Goal: Task Accomplishment & Management: Contribute content

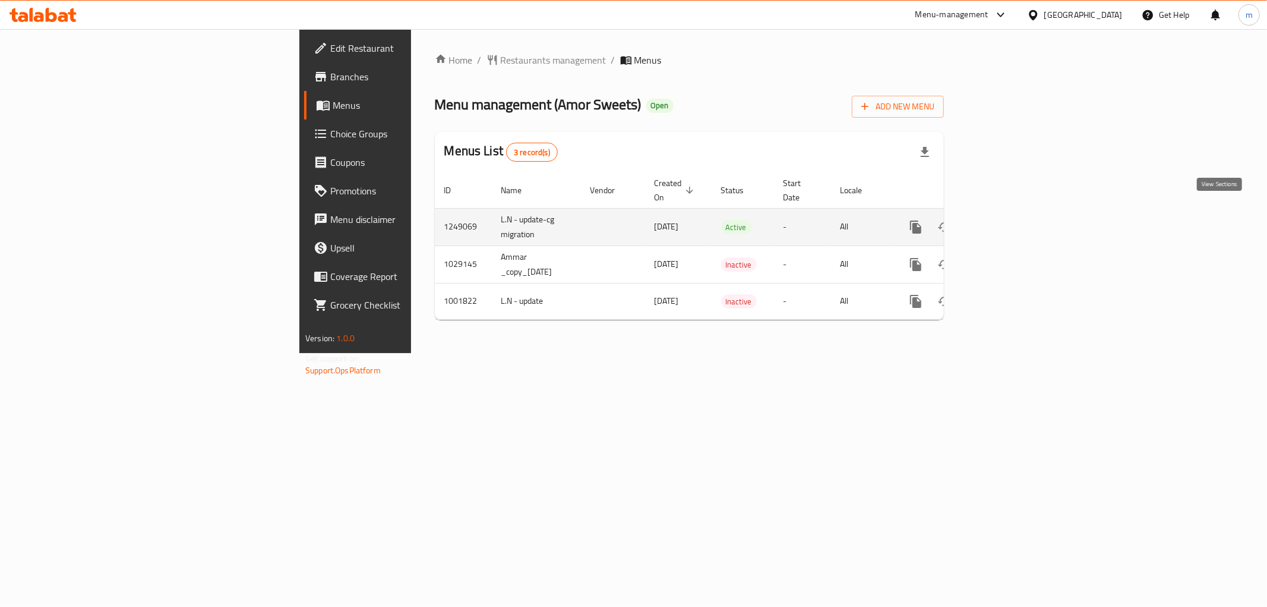
click at [1007, 222] on icon "enhanced table" at bounding box center [1001, 227] width 11 height 11
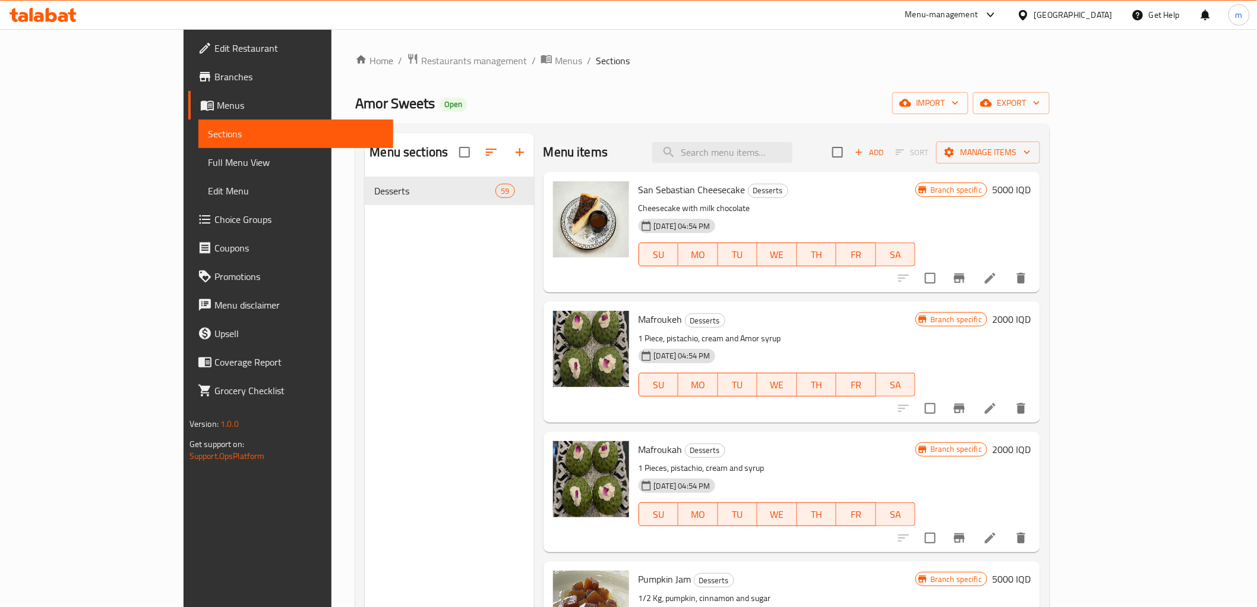
click at [759, 139] on div "Menu items Add Sort Manage items" at bounding box center [792, 152] width 497 height 39
drag, startPoint x: 759, startPoint y: 139, endPoint x: 766, endPoint y: 146, distance: 10.1
click at [765, 143] on div "Menu items Add Sort Manage items" at bounding box center [792, 152] width 497 height 39
click at [767, 147] on input "search" at bounding box center [722, 152] width 140 height 21
paste input "Pinacplada cake"
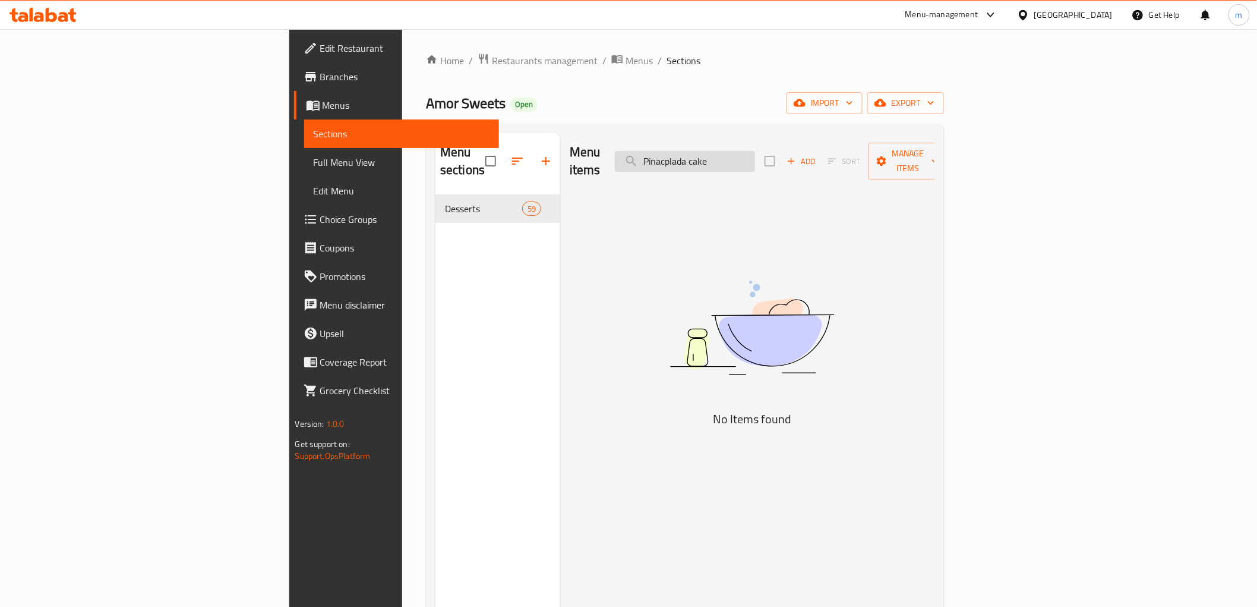
click at [755, 151] on input "Pinacplada cake" at bounding box center [685, 161] width 140 height 21
click at [755, 153] on input "Pinacplada cake" at bounding box center [685, 161] width 140 height 21
type input "P"
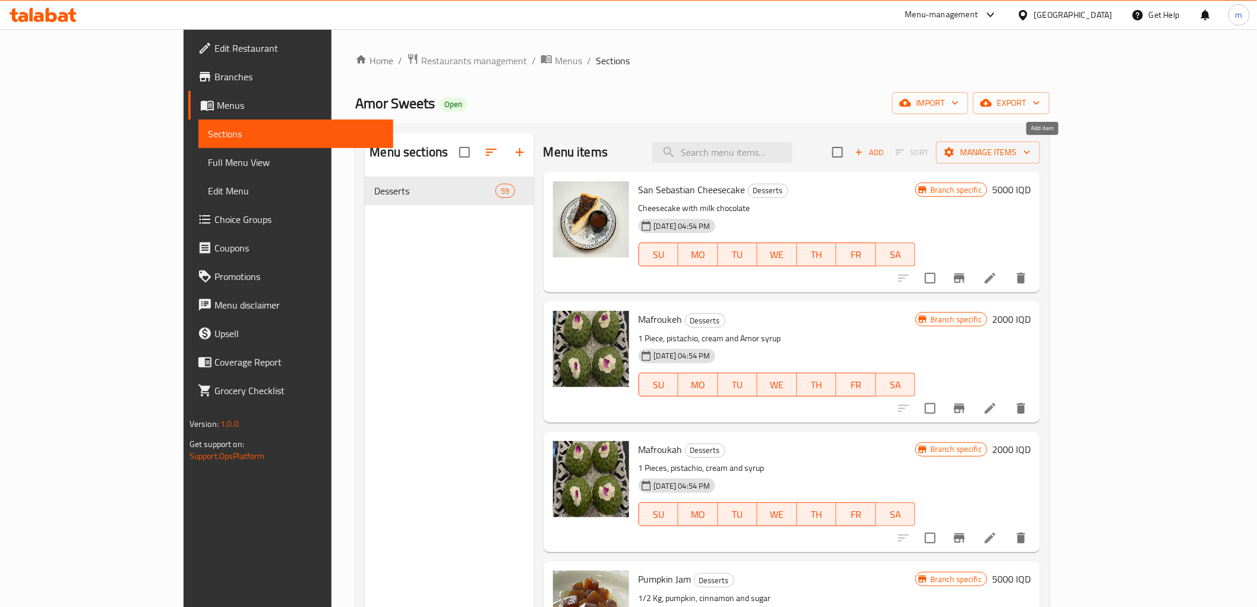
click at [888, 156] on button "Add" at bounding box center [869, 152] width 38 height 18
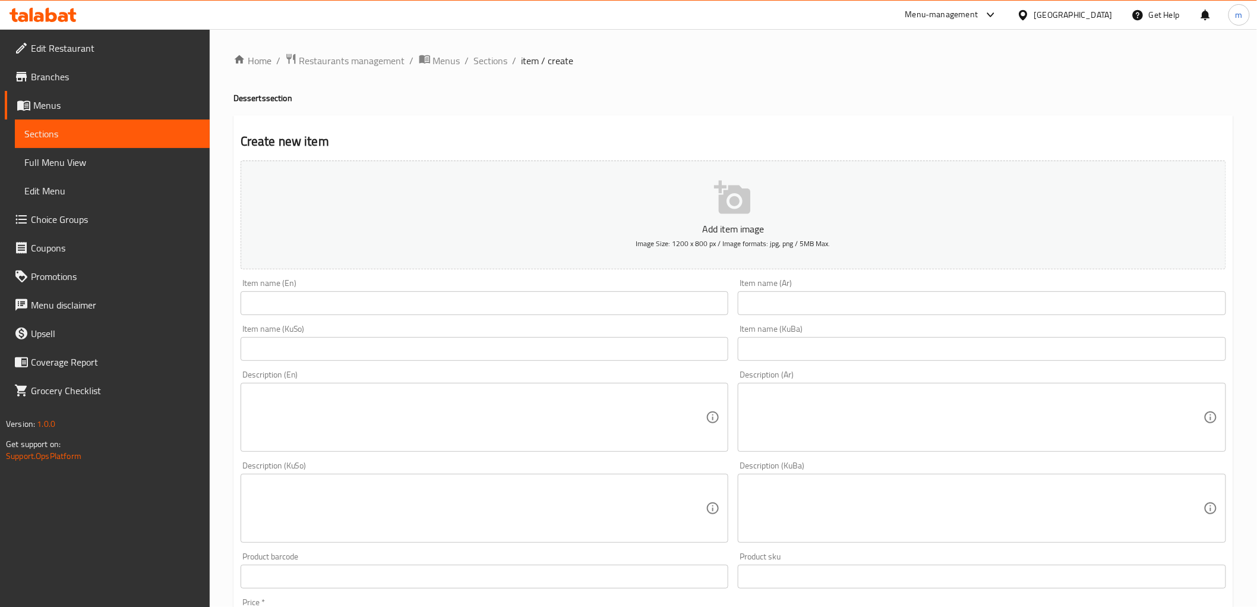
click at [526, 307] on input "text" at bounding box center [485, 303] width 488 height 24
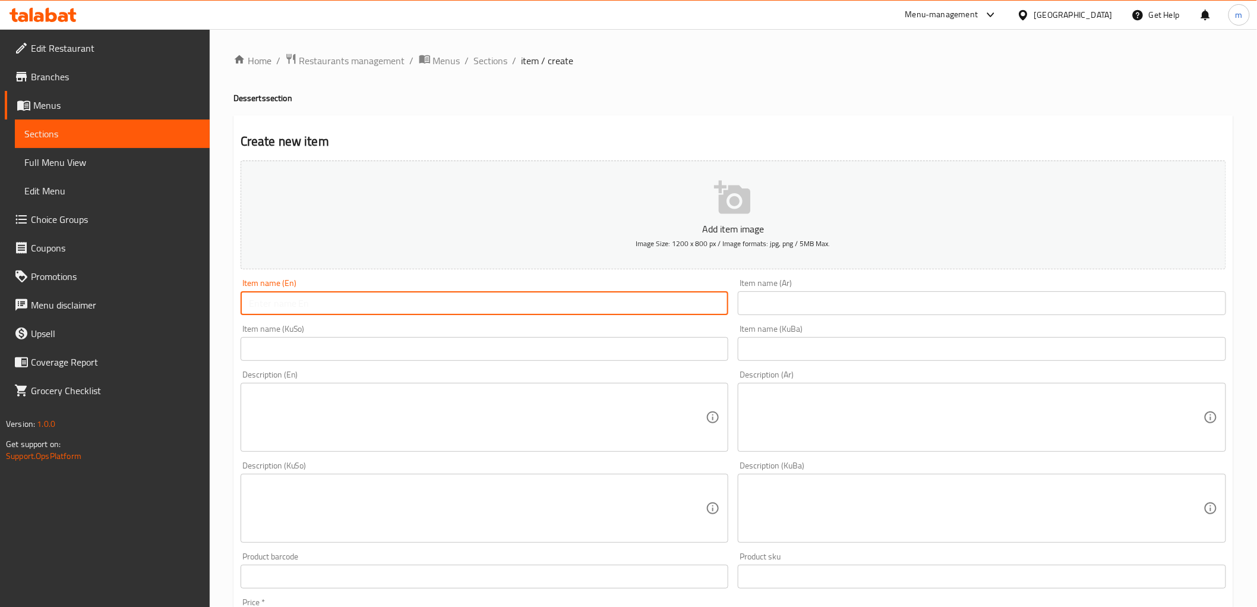
paste input "Pinacplada cake"
type input "Pinacplada cake"
click at [771, 311] on input "text" at bounding box center [982, 303] width 488 height 24
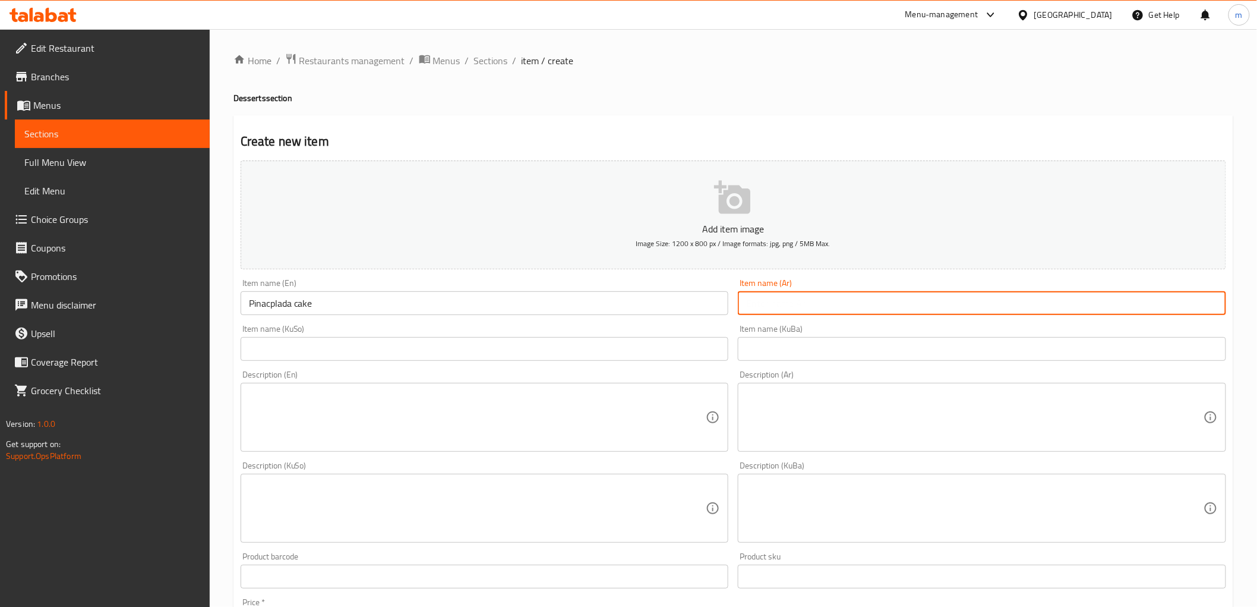
paste input "كعكة [PERSON_NAME]"
type input "كعكة [PERSON_NAME]"
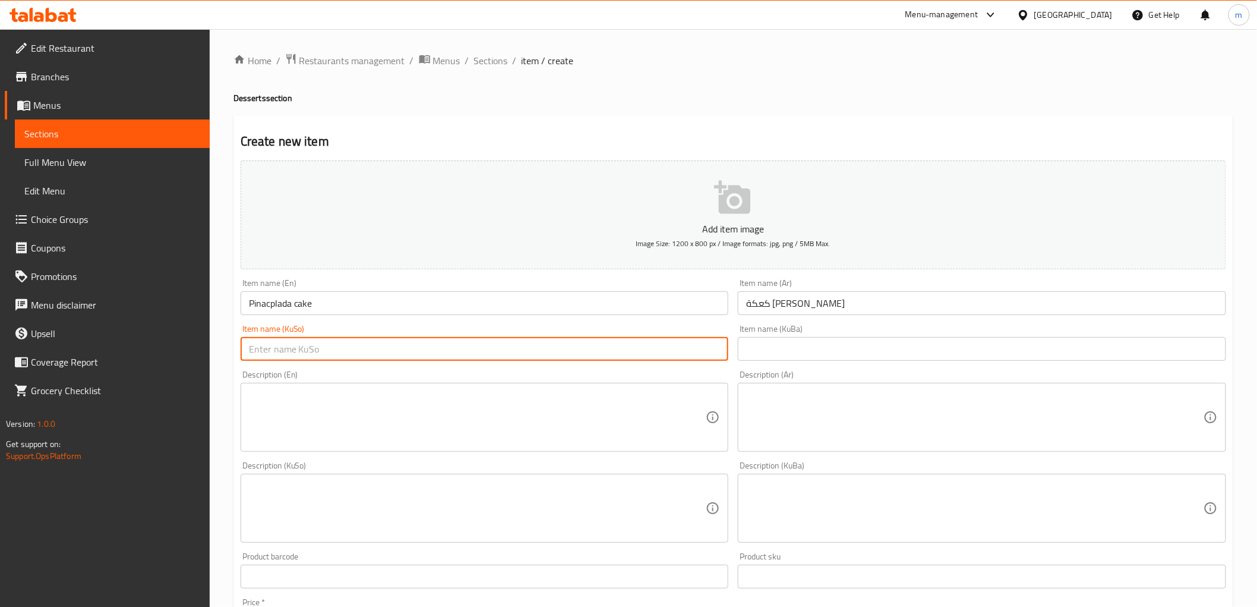
click at [666, 352] on input "text" at bounding box center [485, 349] width 488 height 24
paste input "کێکی پینا کۆلادا"
type input "کێکی پینا کۆلادا"
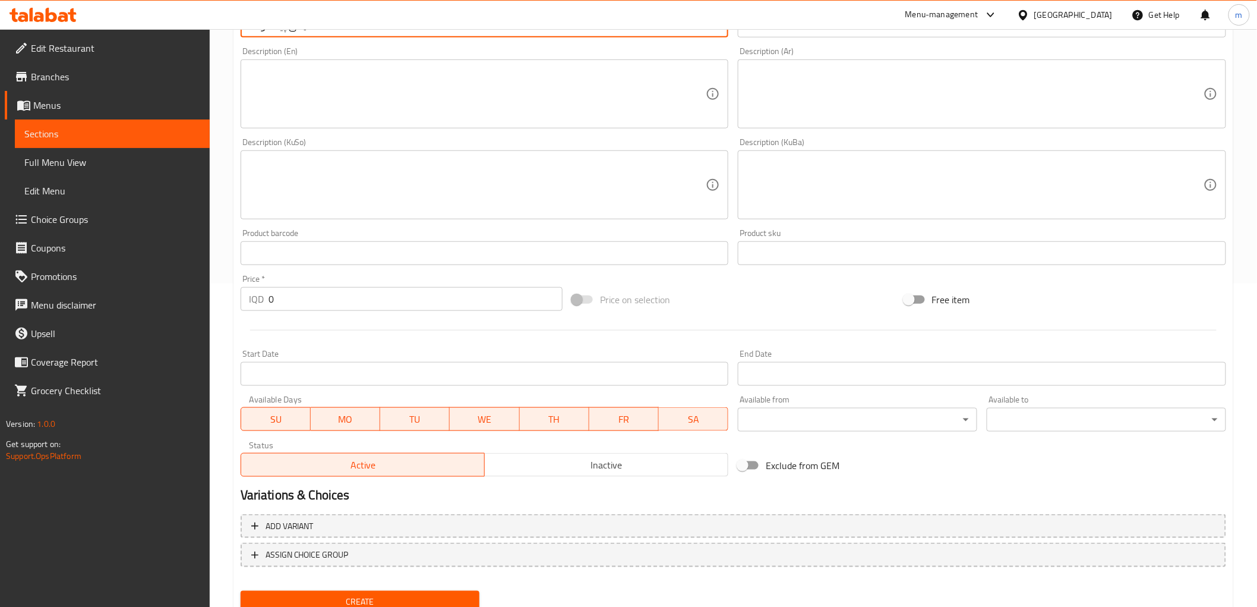
scroll to position [330, 0]
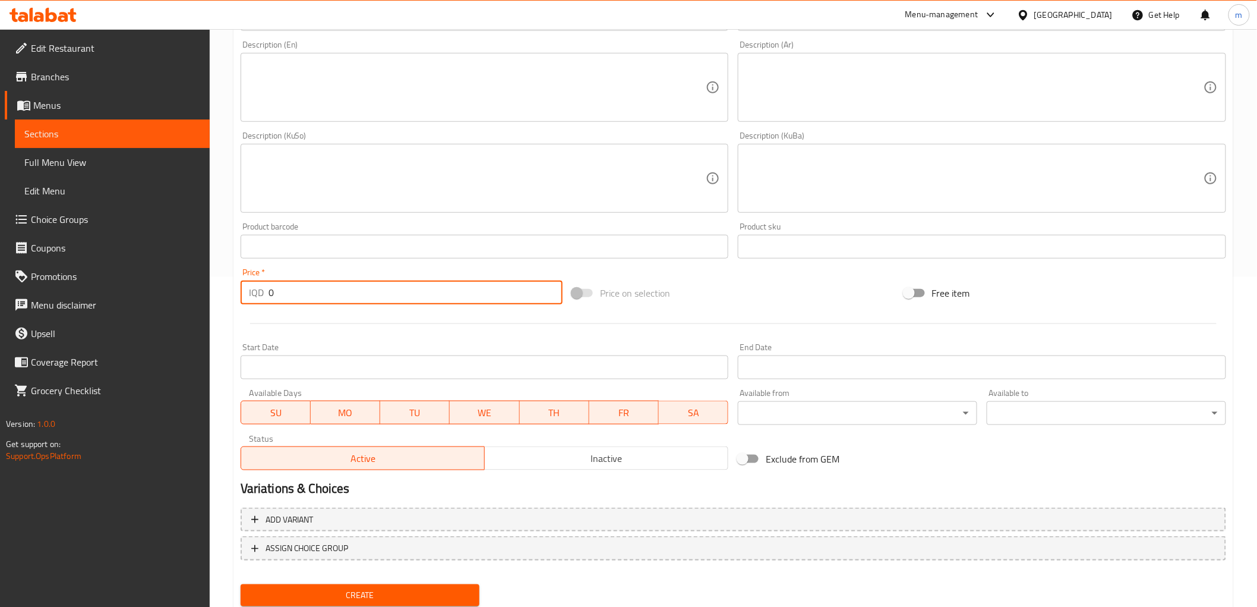
drag, startPoint x: 289, startPoint y: 300, endPoint x: 244, endPoint y: 257, distance: 62.6
click at [246, 288] on div "IQD 0 Price *" at bounding box center [402, 292] width 322 height 24
paste input "400"
type input "4000"
click at [456, 84] on textarea at bounding box center [477, 87] width 457 height 56
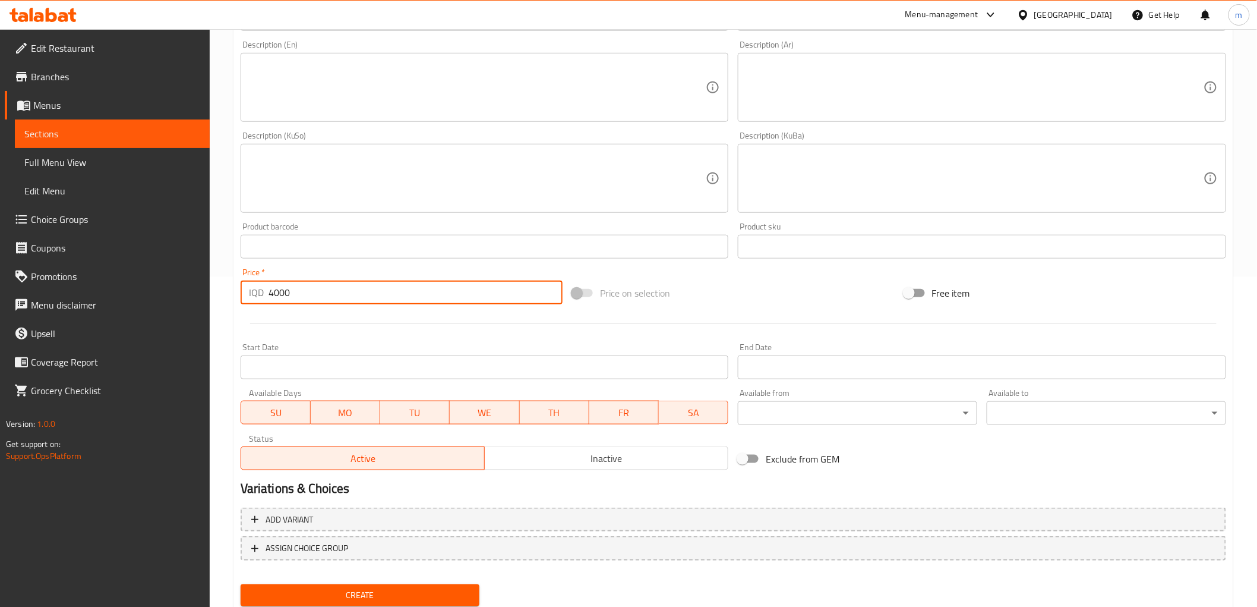
paste textarea "coconut mixed with pineapple cake , Pineapple slices and coconut ganache"
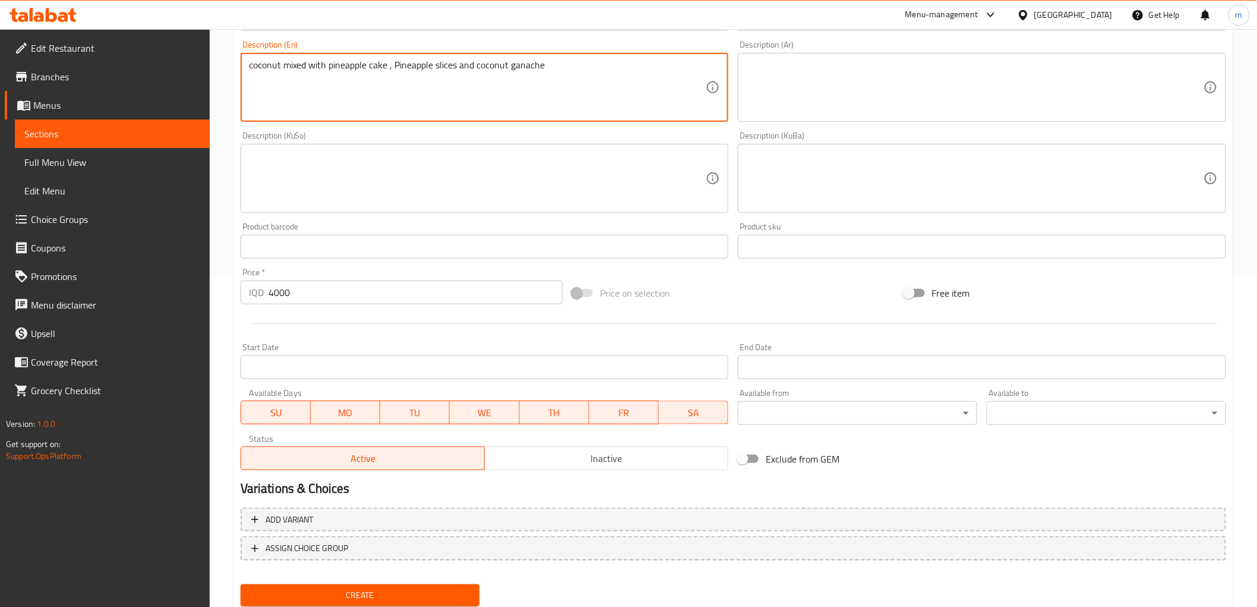
type textarea "coconut mixed with pineapple cake , Pineapple slices and coconut ganache"
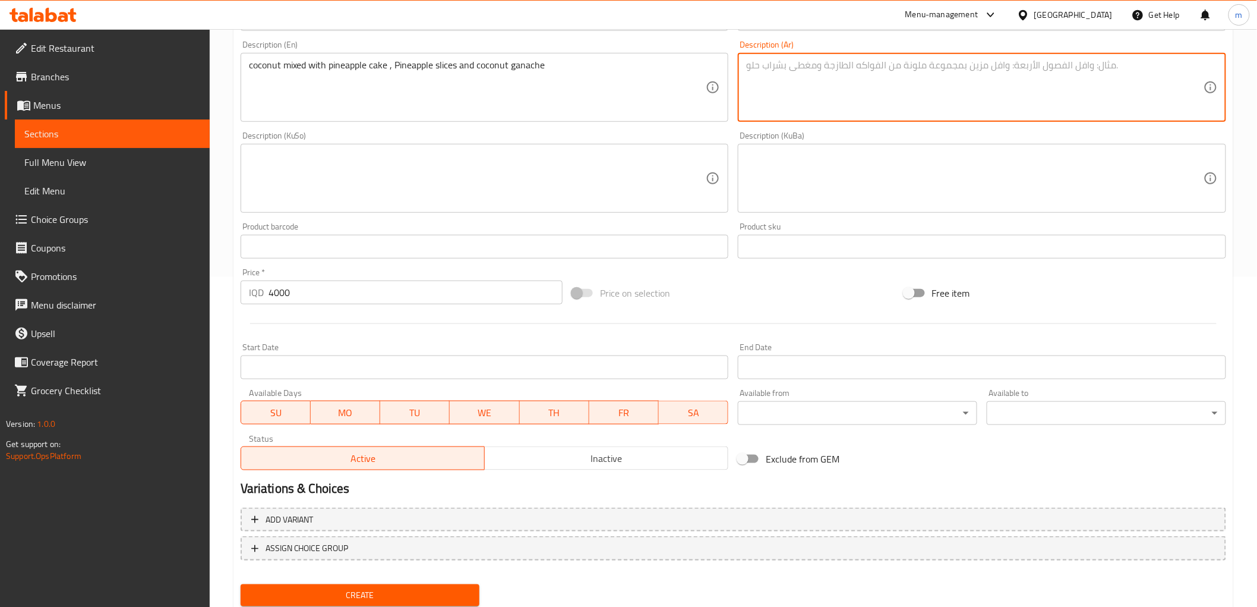
click at [784, 88] on textarea at bounding box center [974, 87] width 457 height 56
paste textarea "جوز الهند المخلوط مع كعكة الأناناس وشرائح الأناناس وغاناش جوز الهند"
click at [810, 90] on textarea "جوز الهند المخلوط مع كعكة الأناناس وشرائح الأناناس وغاناش جوز الهند" at bounding box center [974, 87] width 457 height 56
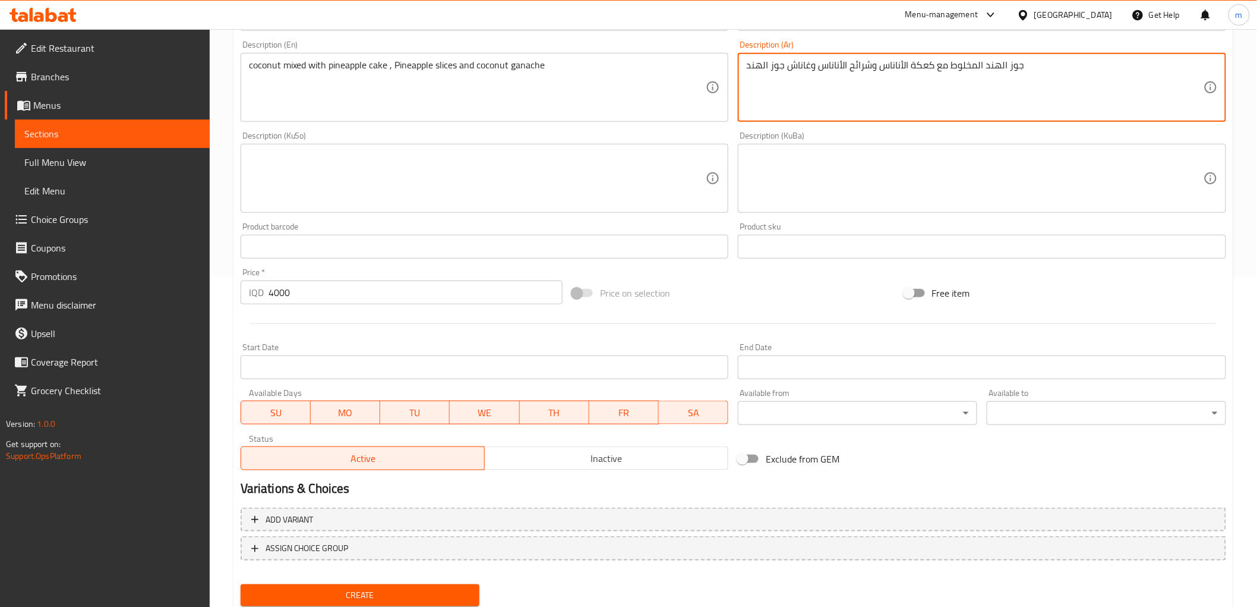
paste textarea "كعكة جوز الهند الممزوجة بالأناناس، شرائح الأناناس،"
type textarea "كعكة جوز الهند الممزوجة بالأناناس، شرائح الأناناس، [PERSON_NAME] الهند"
click at [654, 191] on textarea at bounding box center [477, 178] width 457 height 56
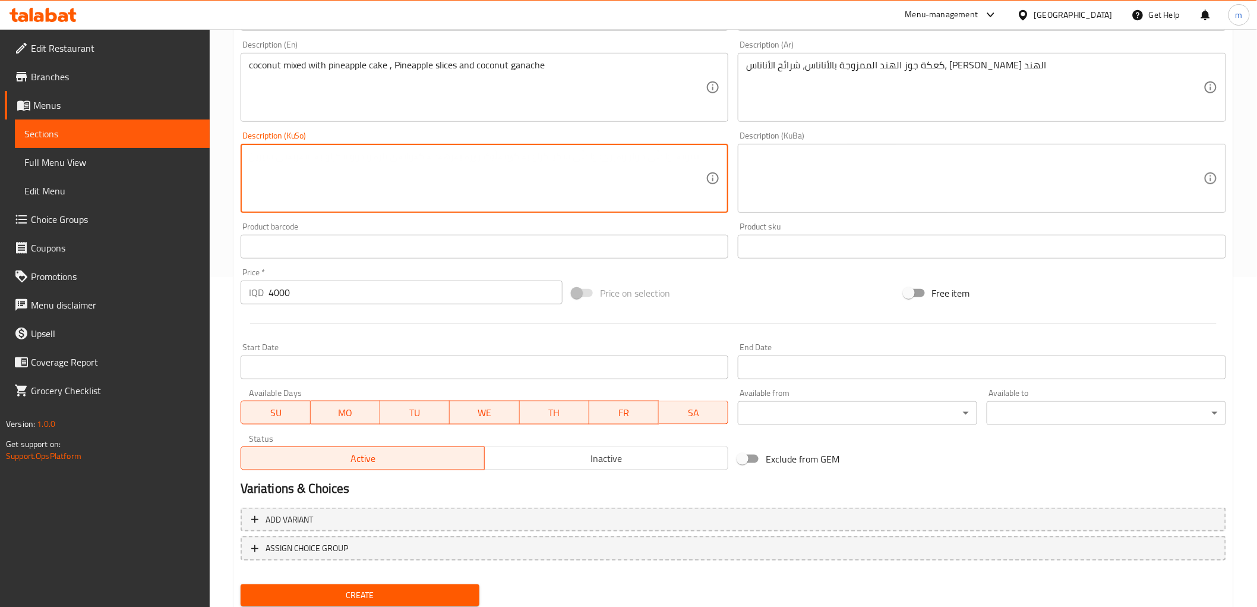
paste textarea "کێکی گوێزی هیندی تێکەل بە ئەناناس، پارچەی ئەناناس، گەناچەی گوێزی هیندی"
type textarea "کێکی گوێزی هیندی تێکەل بە ئەناناس، پارچەی ئەناناس، گەناچەی گوێزی هیندی"
click at [449, 287] on input "4000" at bounding box center [416, 292] width 294 height 24
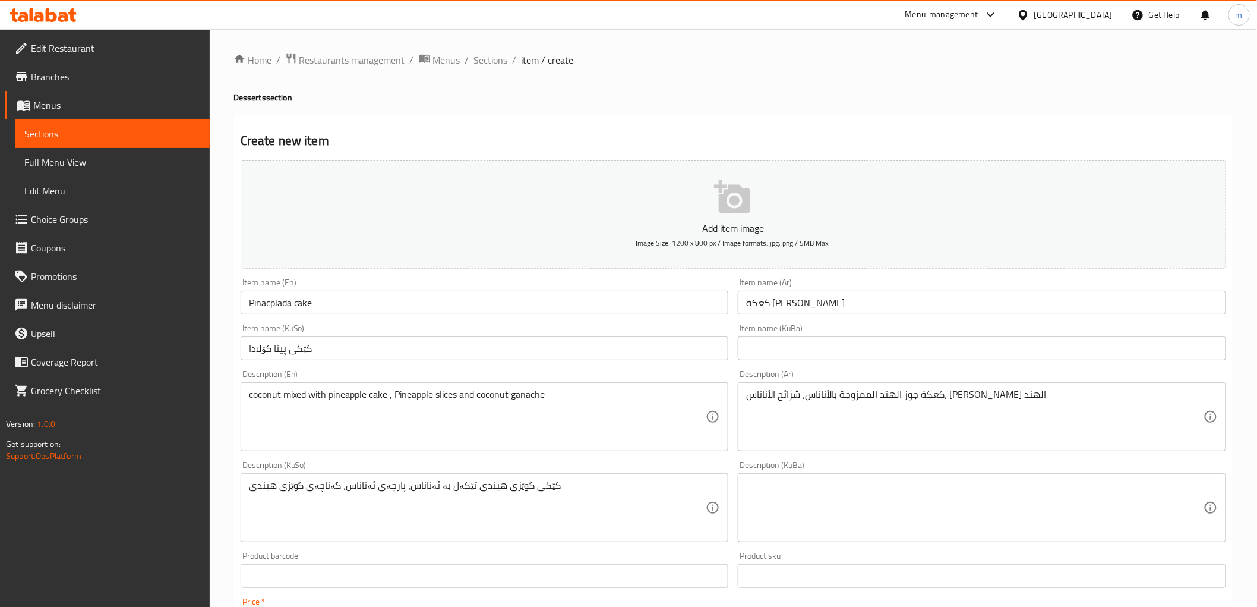
scroll to position [0, 0]
click at [383, 304] on input "Pinacplada cake" at bounding box center [485, 303] width 488 height 24
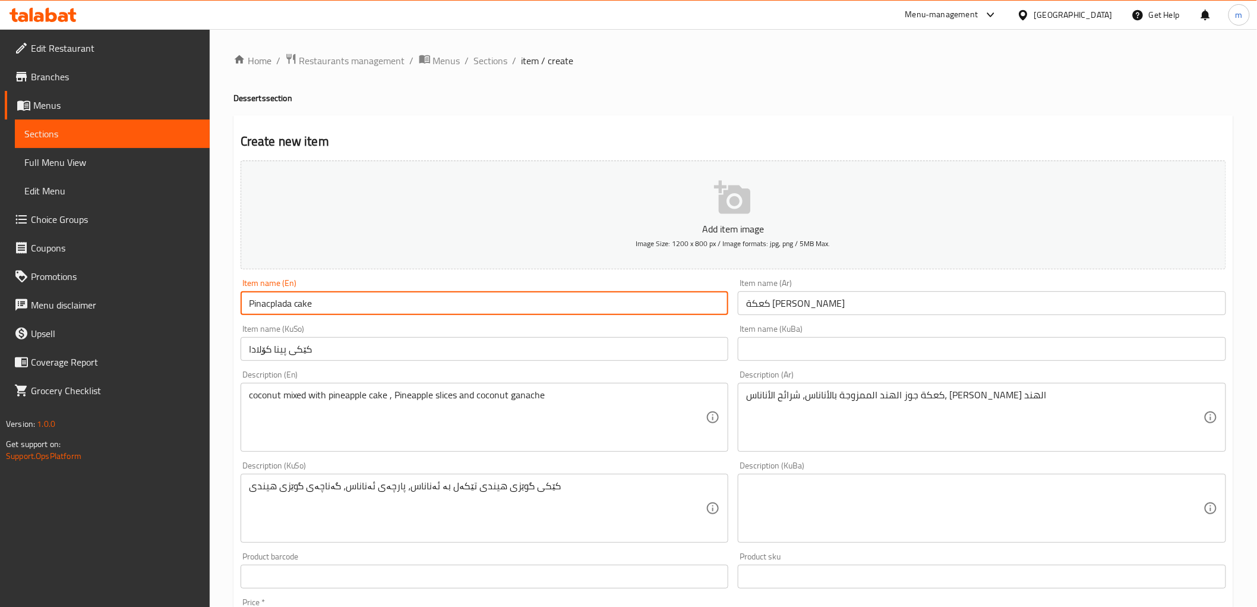
click at [383, 304] on input "Pinacplada cake" at bounding box center [485, 303] width 488 height 24
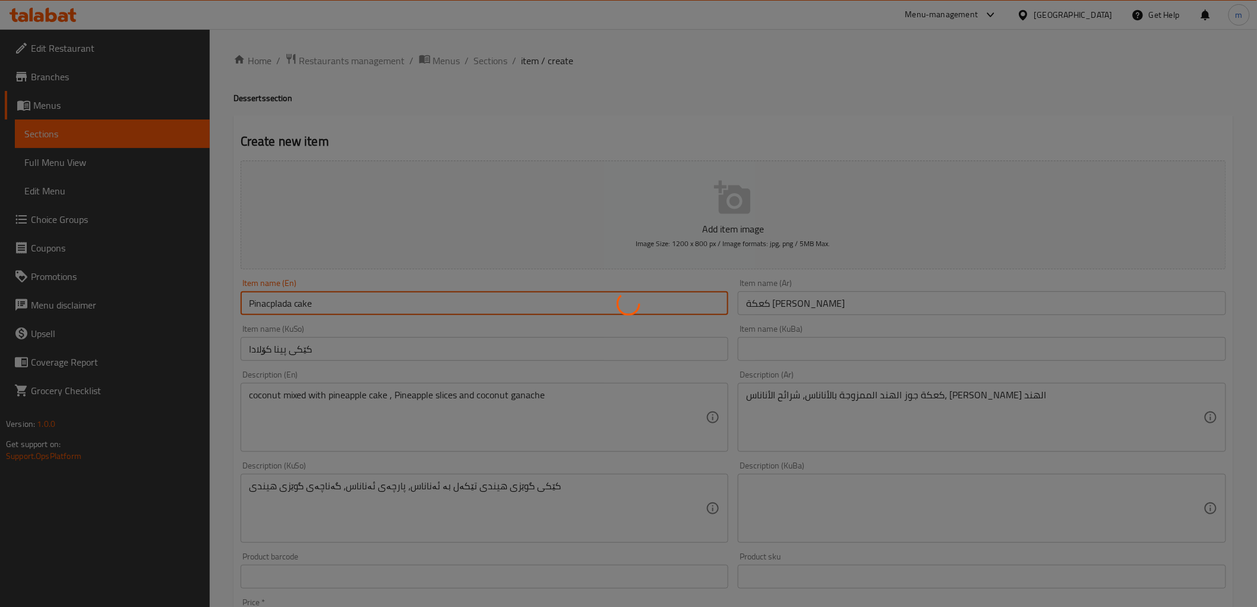
type input "0"
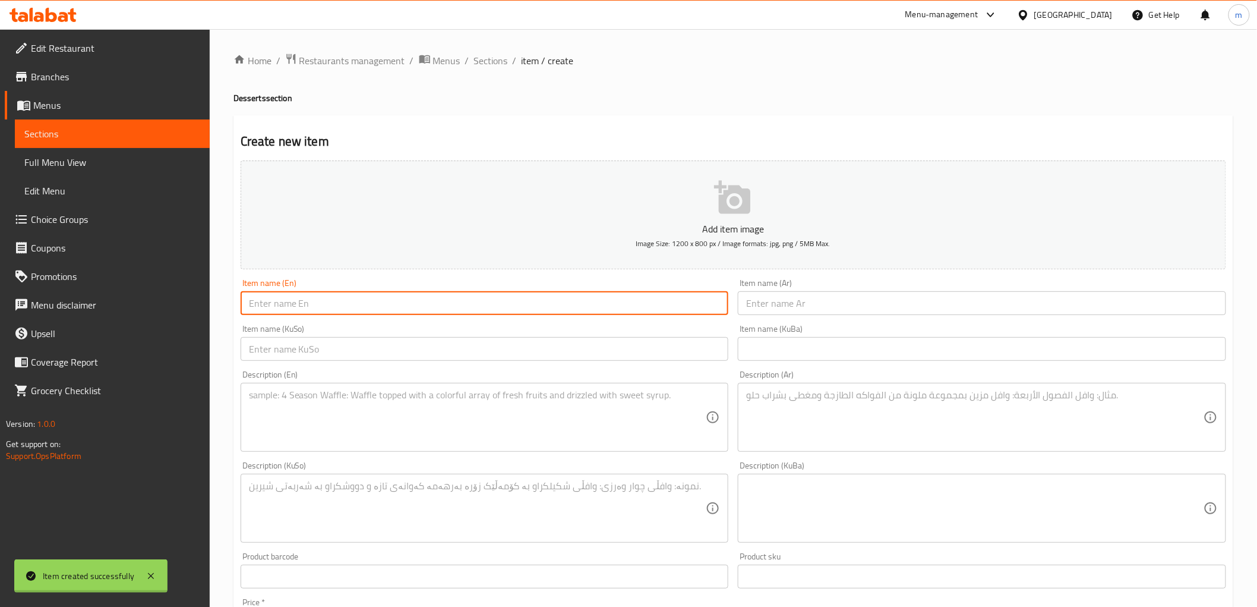
click at [124, 169] on div "Edit Restaurant Branches Menus Sections Full Menu View Edit Menu Choice Groups …" at bounding box center [628, 502] width 1257 height 947
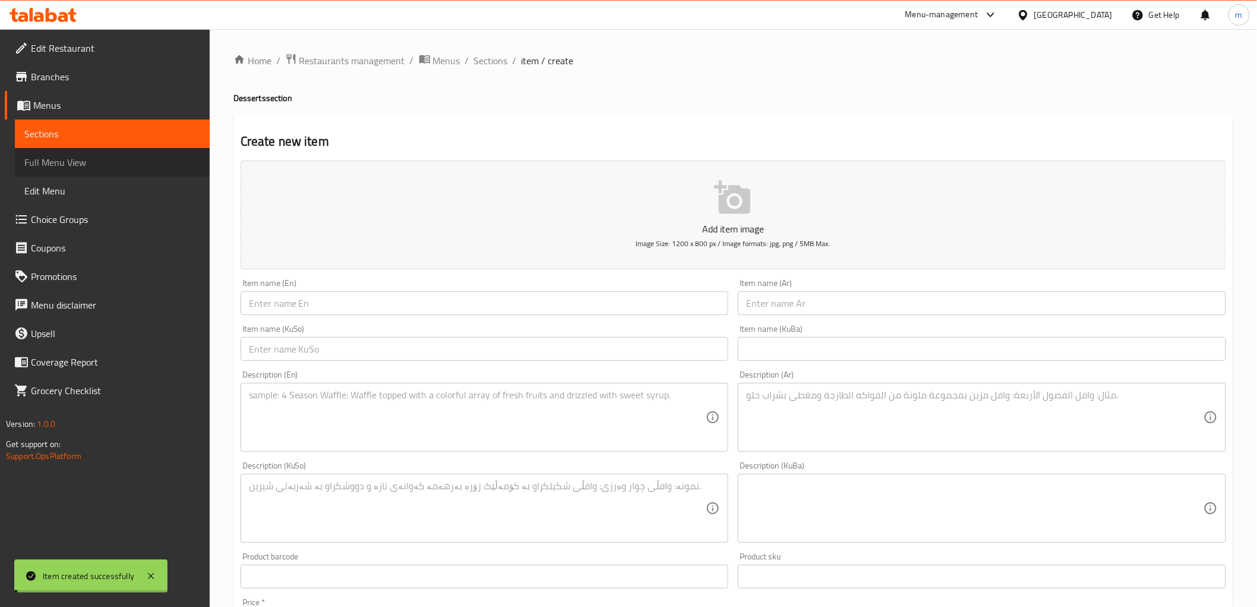
click at [124, 169] on span "Full Menu View" at bounding box center [112, 162] width 176 height 14
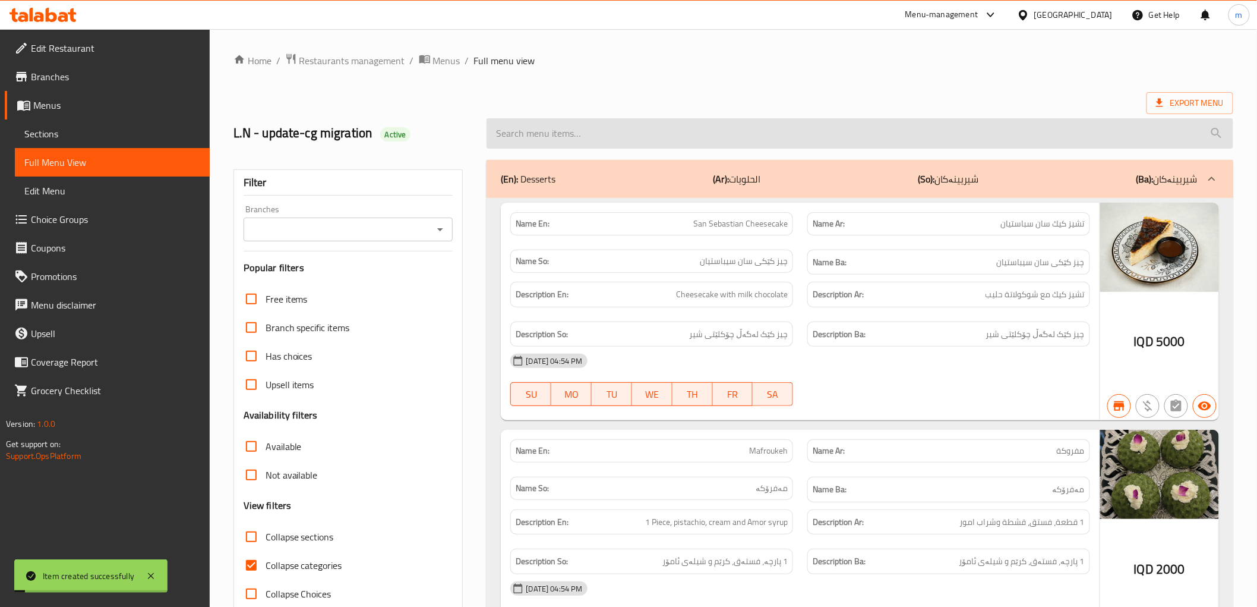
click at [566, 131] on input "search" at bounding box center [860, 133] width 746 height 30
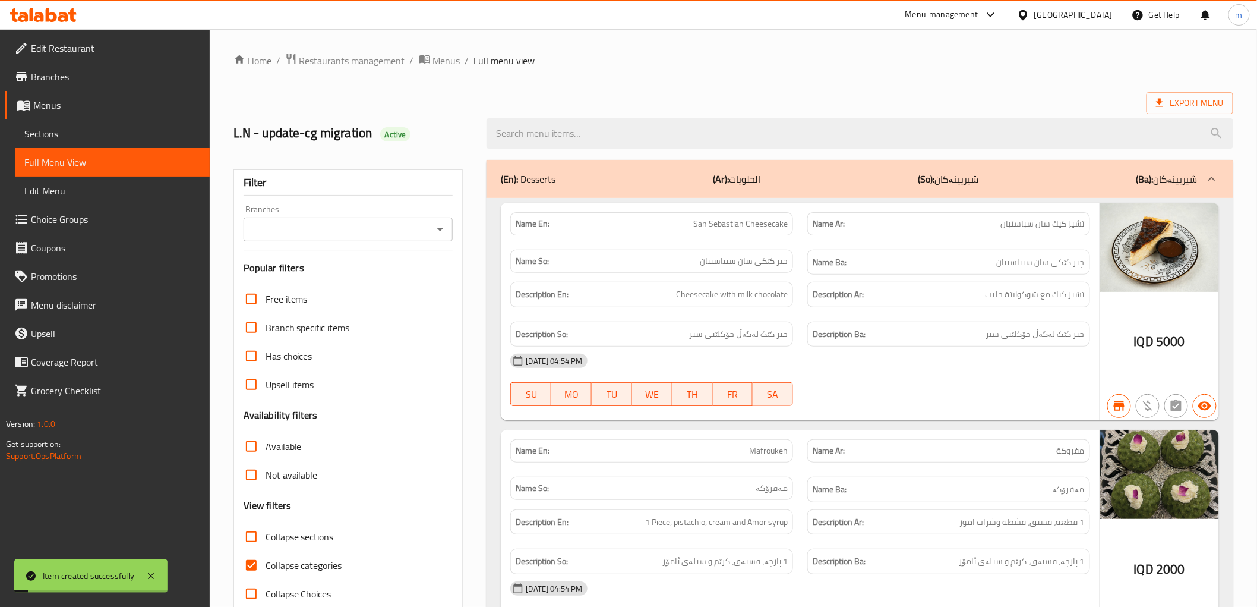
paste input "Pinacplada cake"
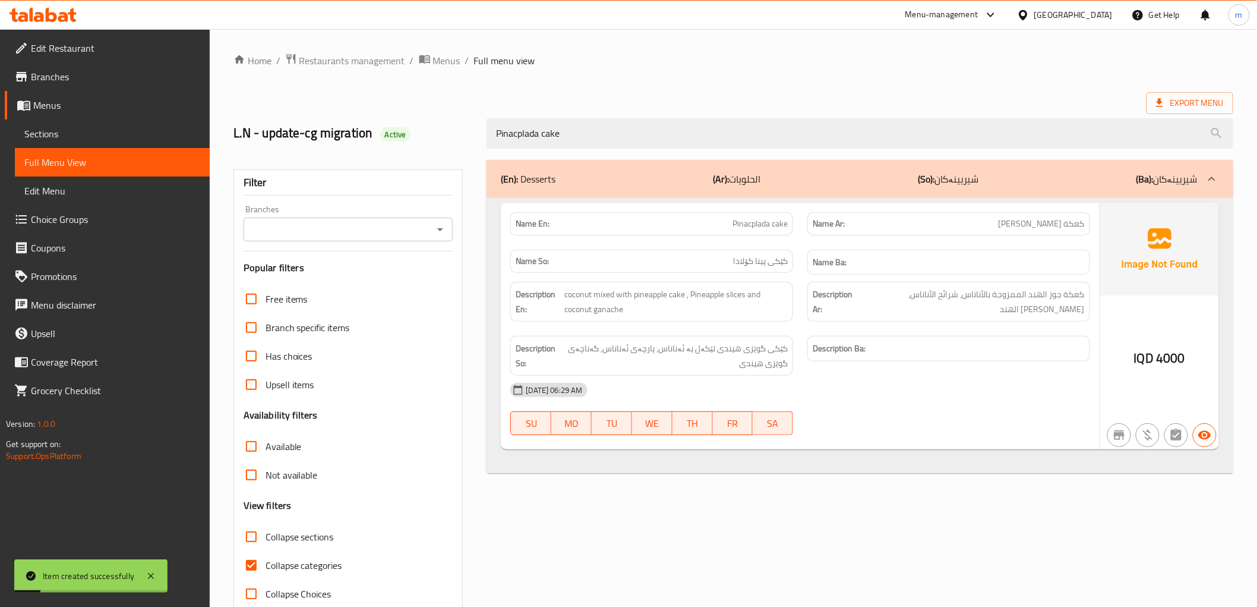
click at [443, 229] on icon "Open" at bounding box center [440, 229] width 14 height 14
type input "Pinacplada cake"
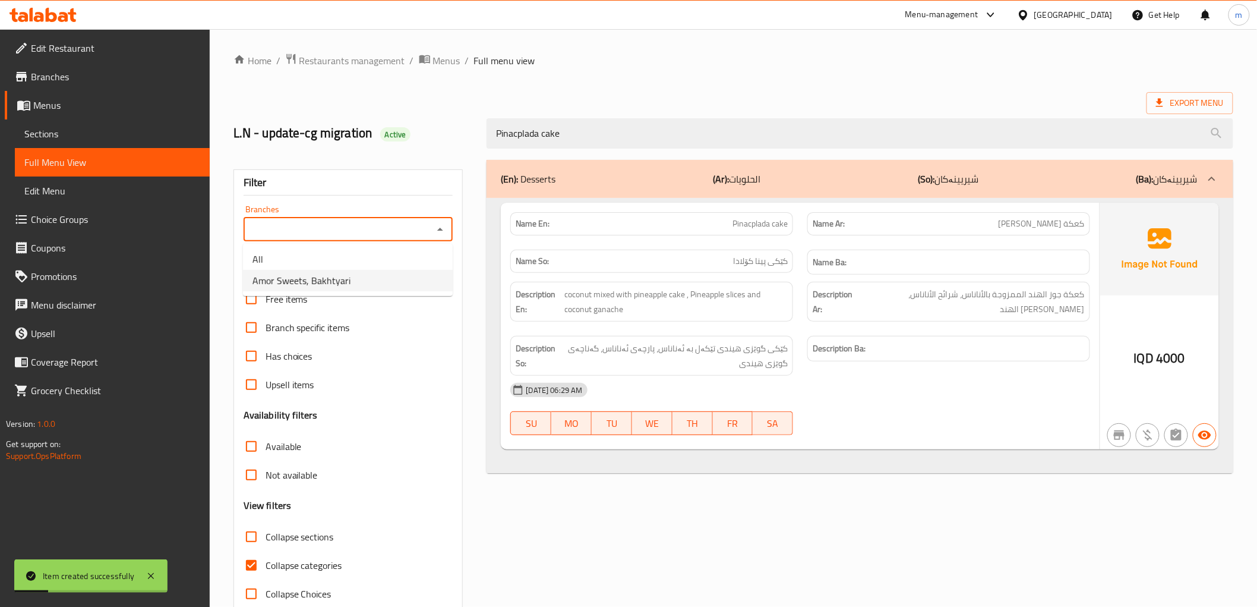
click at [386, 285] on li "Amor Sweets, Bakhtyari" at bounding box center [348, 280] width 210 height 21
type input "Amor Sweets, Bakhtyari"
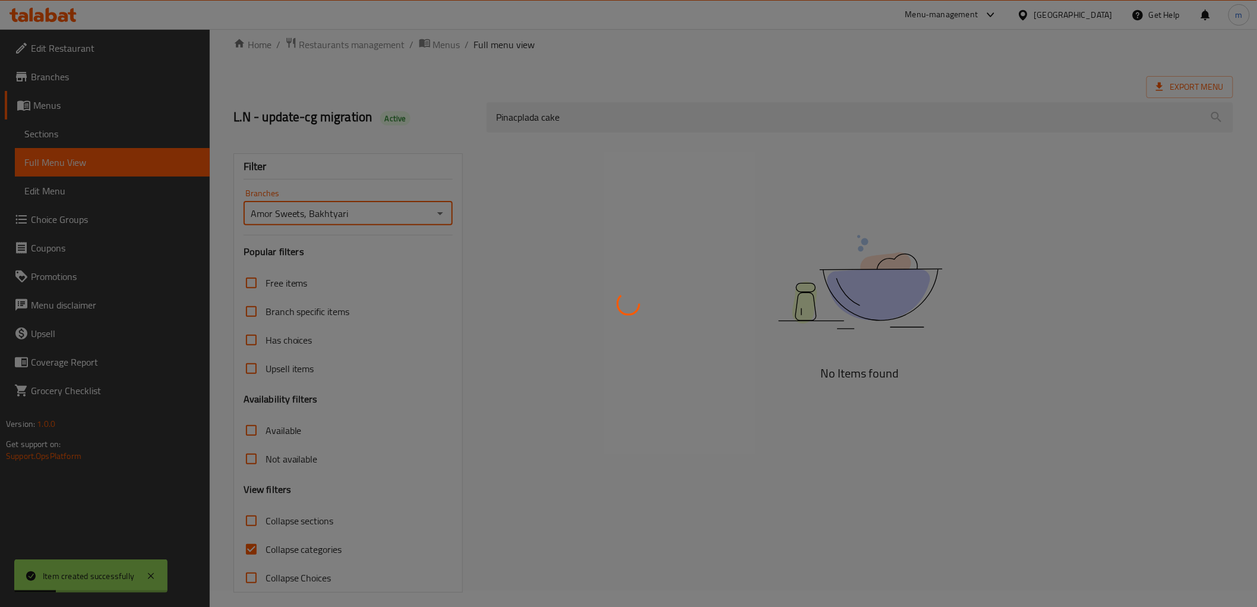
scroll to position [26, 0]
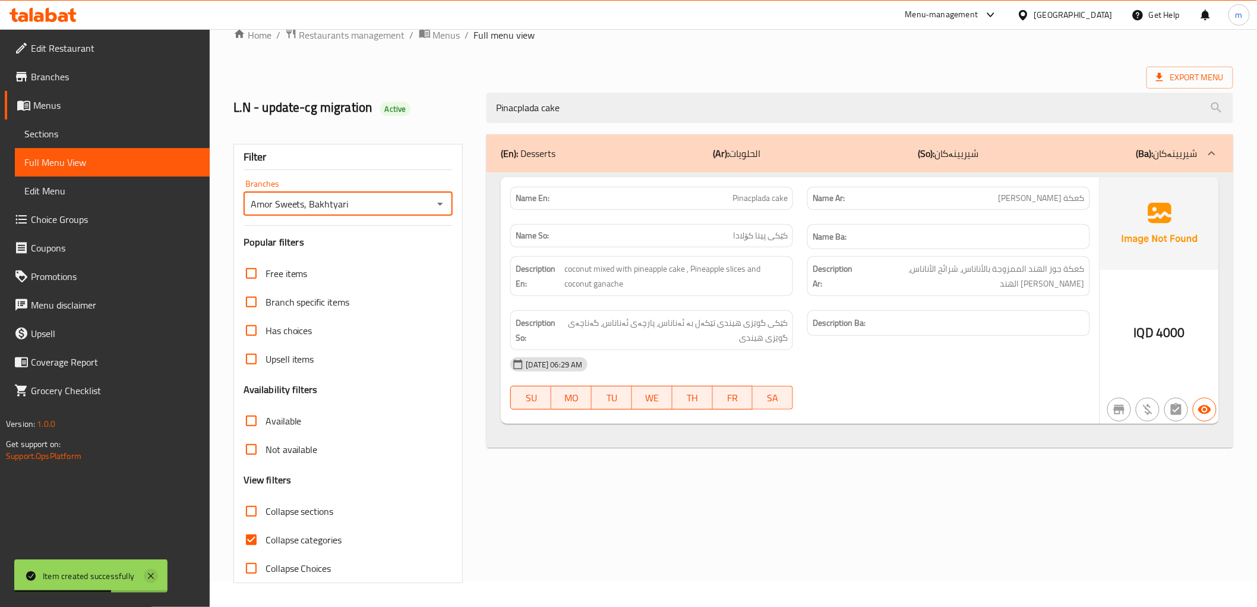
click at [152, 579] on icon at bounding box center [151, 576] width 14 height 14
